Goal: Check status: Check status

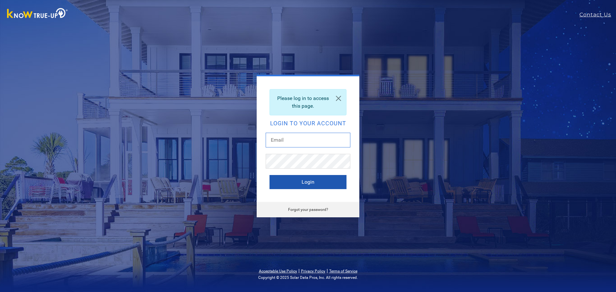
type input "[PERSON_NAME][EMAIL_ADDRESS][PERSON_NAME][DOMAIN_NAME]"
click at [296, 182] on button "Login" at bounding box center [308, 182] width 77 height 14
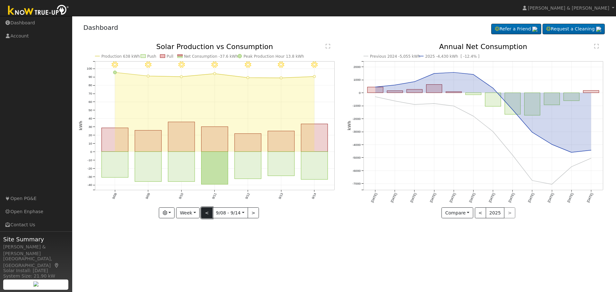
click at [207, 215] on button "<" at bounding box center [206, 213] width 11 height 11
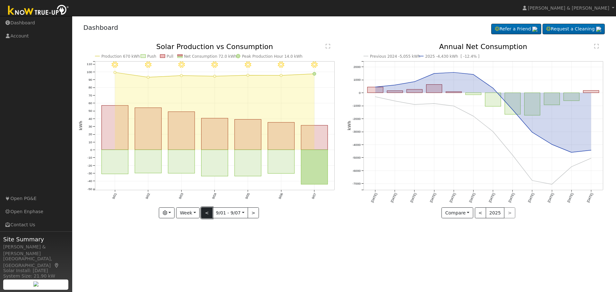
click at [207, 215] on button "<" at bounding box center [206, 213] width 11 height 11
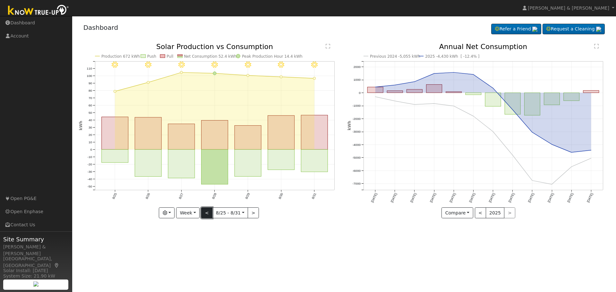
click at [207, 215] on button "<" at bounding box center [206, 213] width 11 height 11
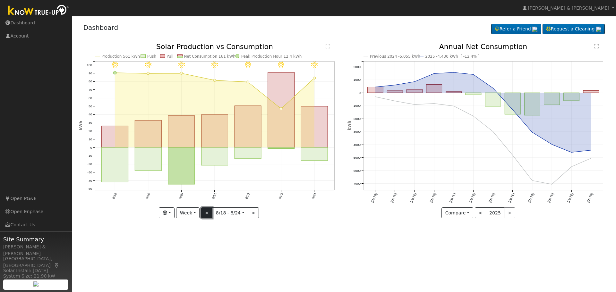
click at [207, 212] on button "<" at bounding box center [206, 213] width 11 height 11
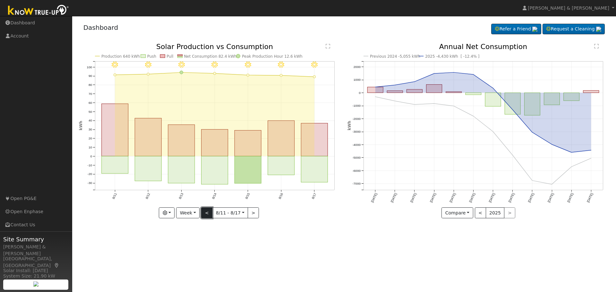
click at [207, 212] on button "<" at bounding box center [206, 213] width 11 height 11
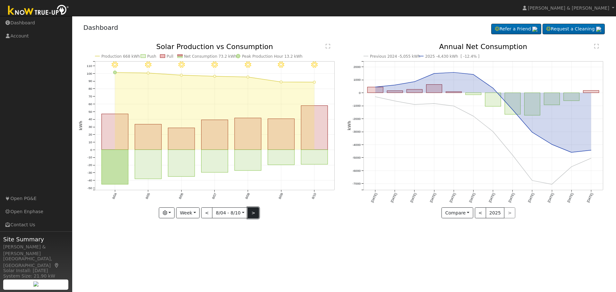
click at [252, 212] on button ">" at bounding box center [253, 213] width 11 height 11
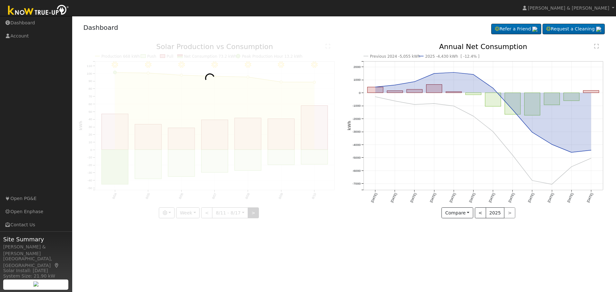
click at [252, 212] on div at bounding box center [210, 130] width 262 height 175
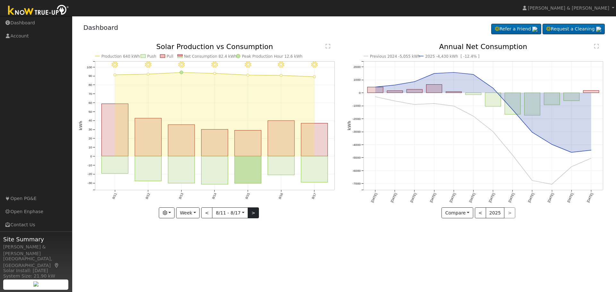
click at [252, 212] on div "8/17 - Clear 8/16 - Clear 8/15 - Clear 8/14 - Clear 8/13 - Clear 8/12 - Clear 8…" at bounding box center [210, 130] width 262 height 175
click at [252, 212] on button ">" at bounding box center [253, 213] width 11 height 11
type input "[DATE]"
